Goal: Information Seeking & Learning: Learn about a topic

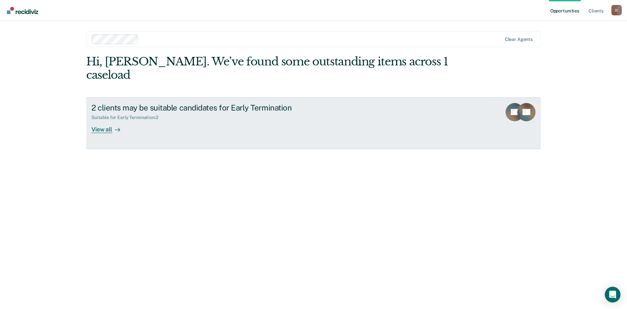
click at [238, 103] on div "2 clients may be suitable candidates for Early Termination" at bounding box center [205, 107] width 229 height 9
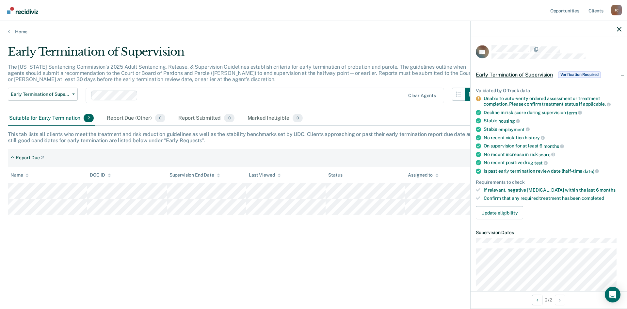
click at [622, 30] on div at bounding box center [549, 29] width 156 height 16
click at [622, 29] on icon "button" at bounding box center [619, 29] width 5 height 5
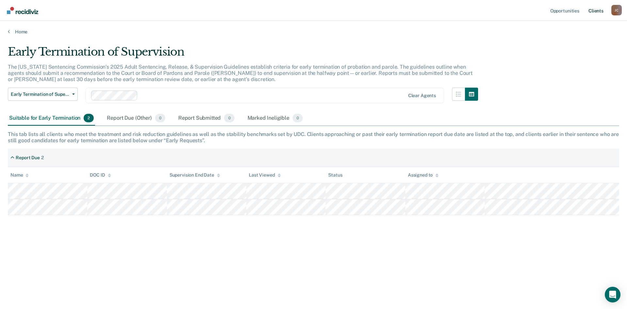
click at [603, 12] on link "Client s" at bounding box center [597, 10] width 18 height 21
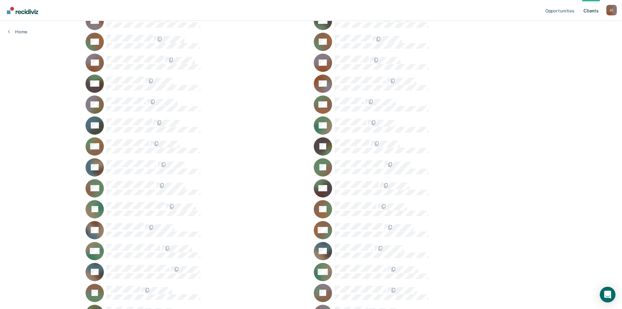
scroll to position [98, 0]
